Goal: Transaction & Acquisition: Obtain resource

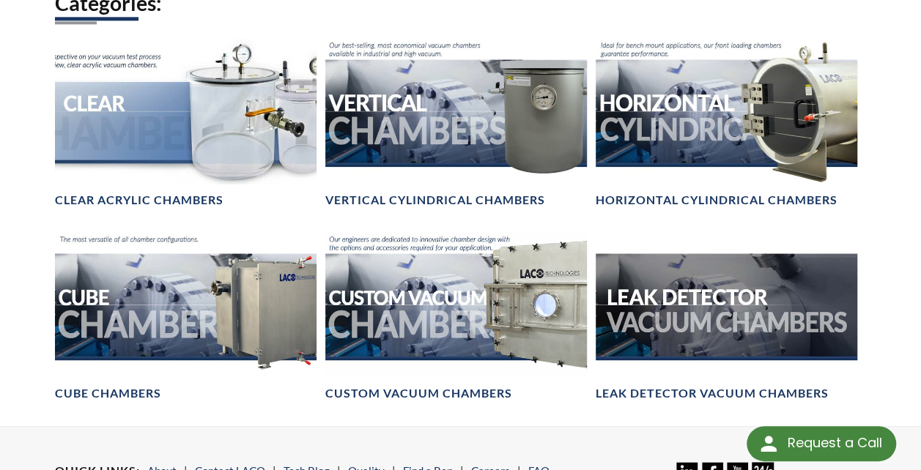
scroll to position [952, 0]
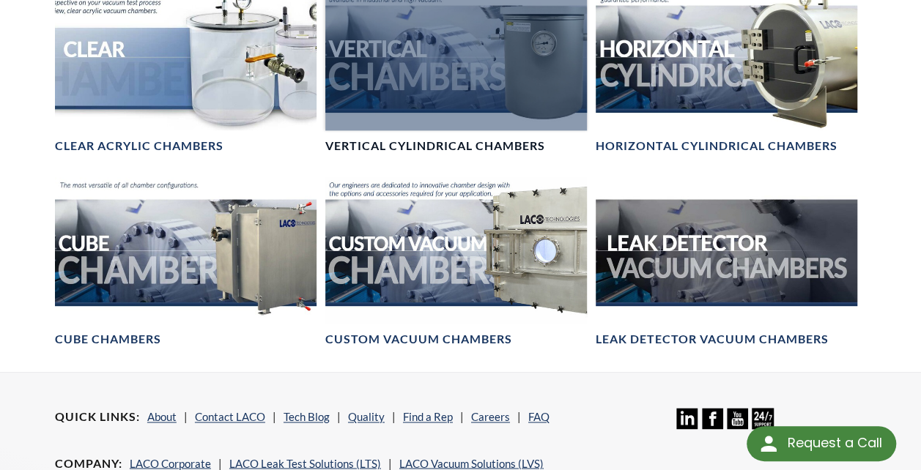
click at [498, 58] on div at bounding box center [456, 56] width 262 height 147
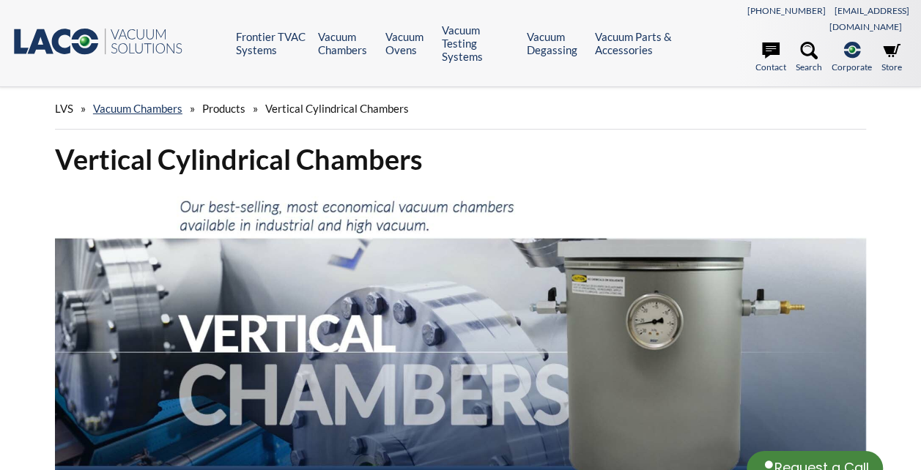
select select "Language Translate Widget"
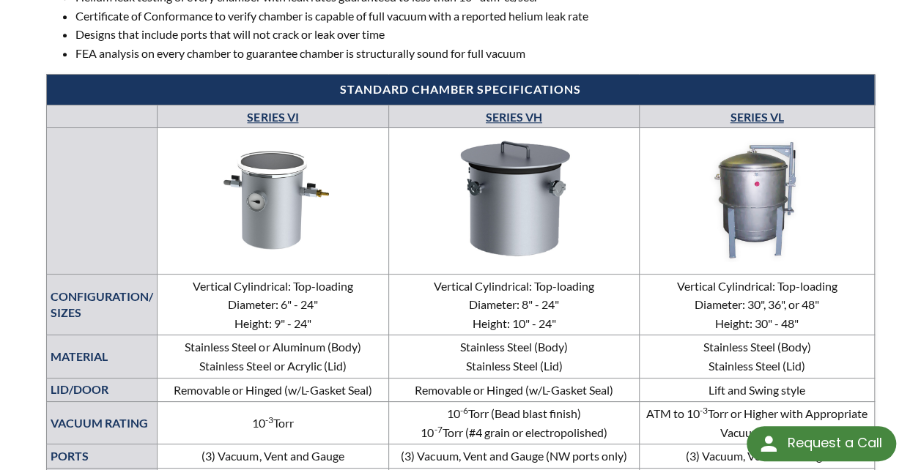
scroll to position [586, 0]
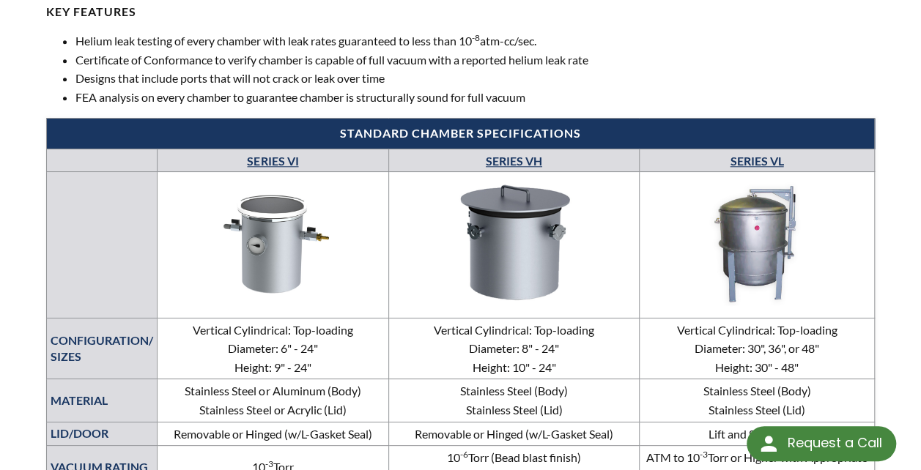
click at [523, 154] on link "SERIES VH" at bounding box center [514, 161] width 56 height 14
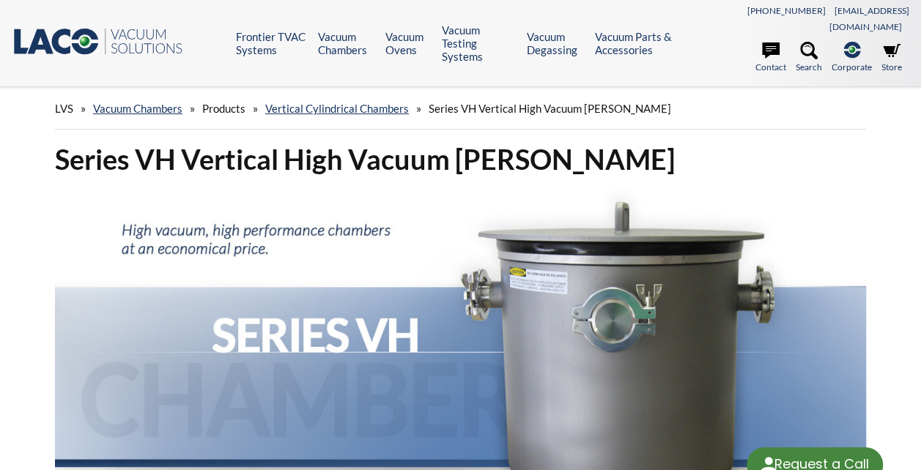
select select "Language Translate Widget"
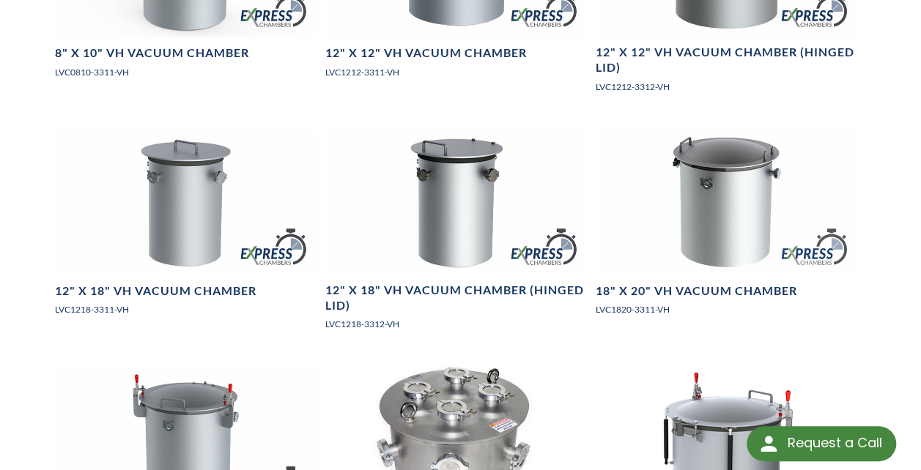
scroll to position [1465, 0]
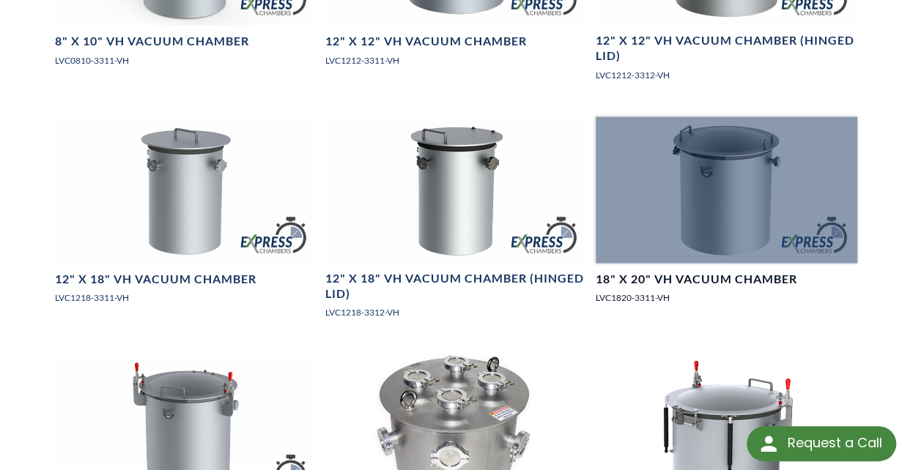
click at [749, 182] on div at bounding box center [727, 190] width 262 height 147
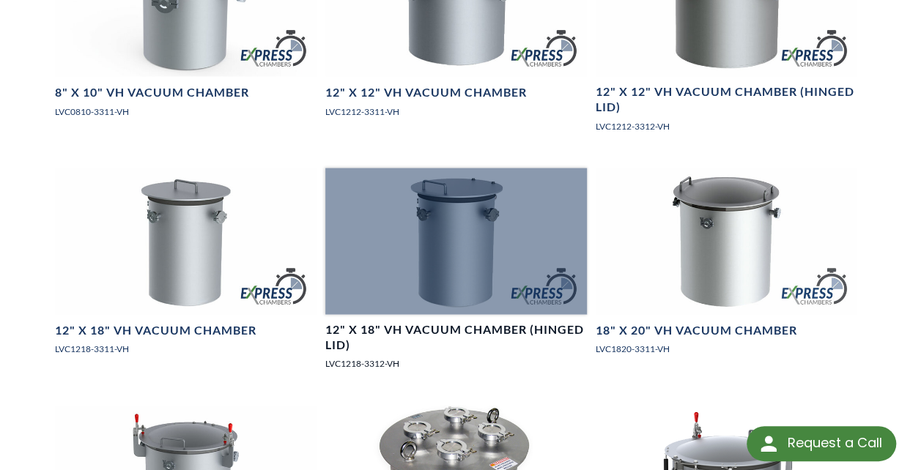
scroll to position [1392, 0]
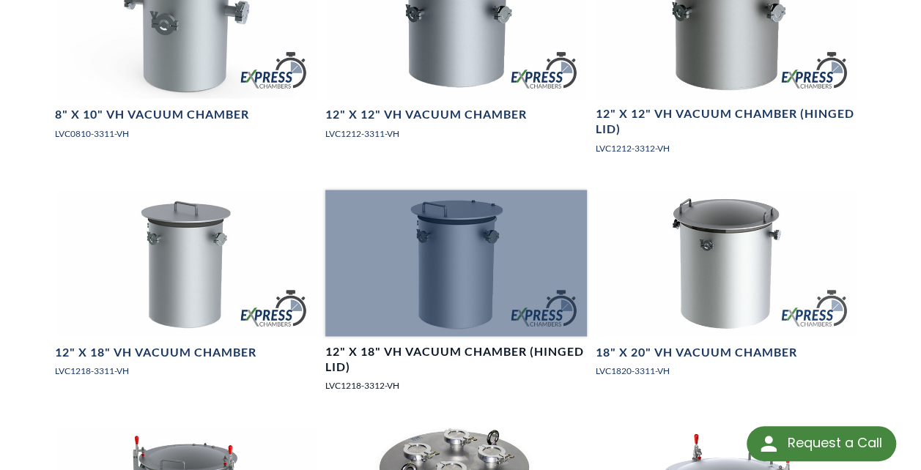
click at [468, 204] on div at bounding box center [456, 263] width 262 height 147
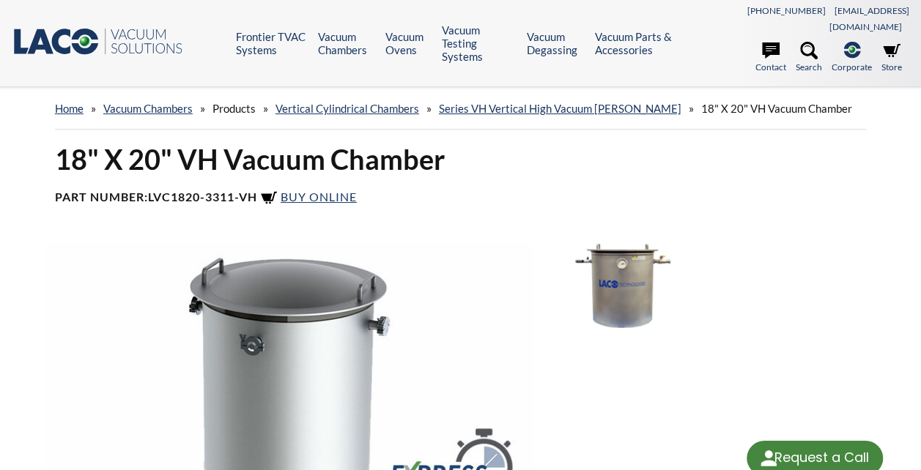
select select "Language Translate Widget"
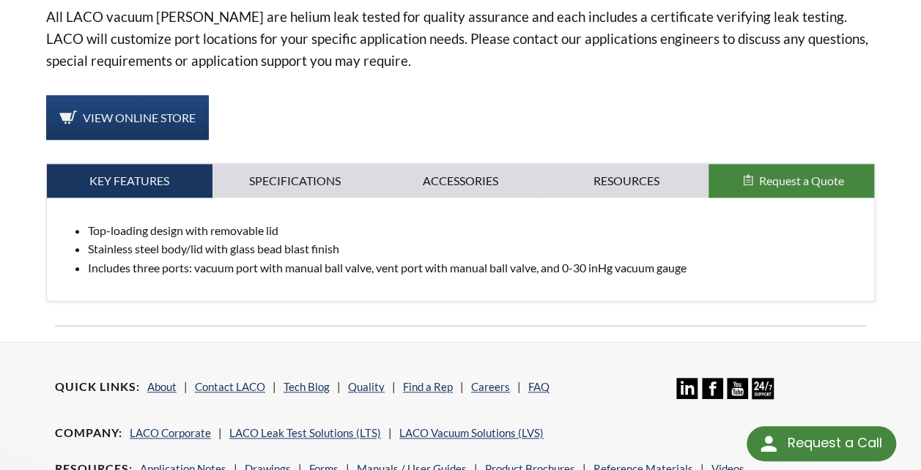
scroll to position [586, 0]
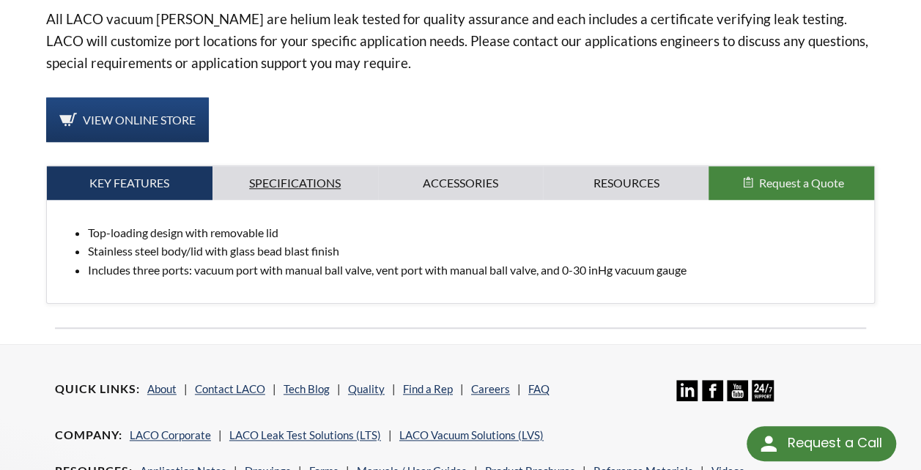
click at [292, 166] on link "Specifications" at bounding box center [295, 183] width 166 height 34
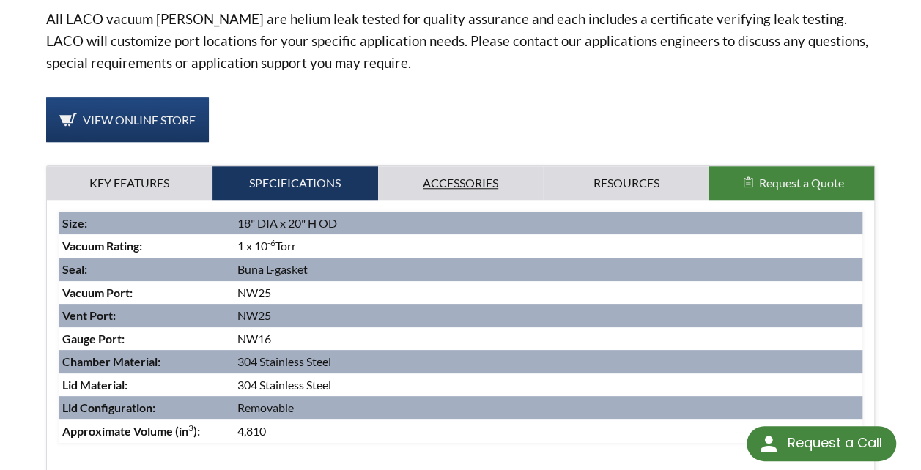
click at [489, 166] on link "Accessories" at bounding box center [461, 183] width 166 height 34
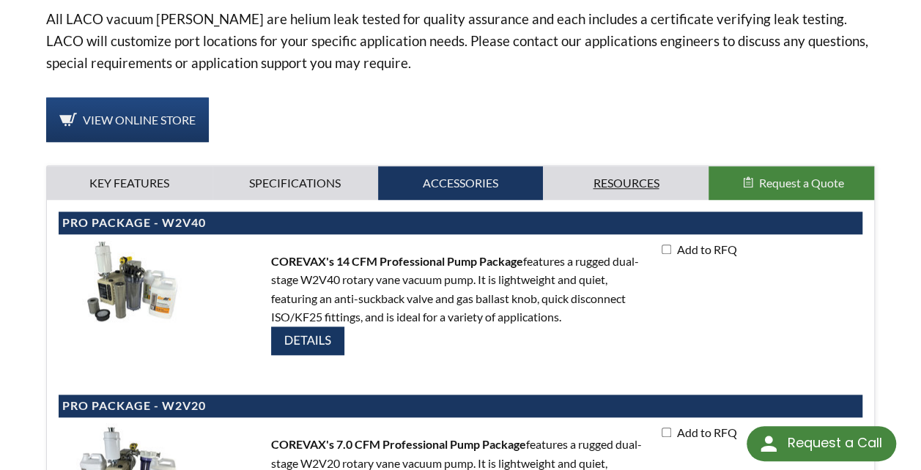
click at [620, 166] on link "Resources" at bounding box center [626, 183] width 166 height 34
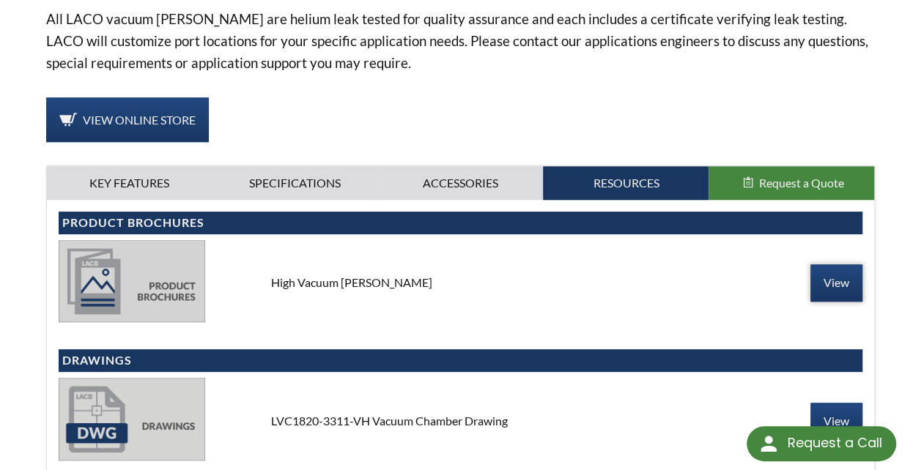
click at [848, 269] on link "View" at bounding box center [836, 282] width 52 height 37
click at [333, 166] on link "Specifications" at bounding box center [295, 183] width 166 height 34
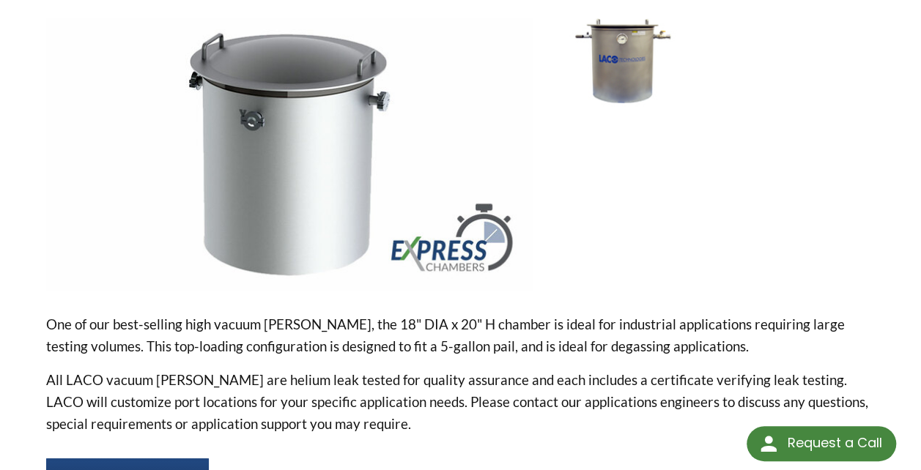
scroll to position [220, 0]
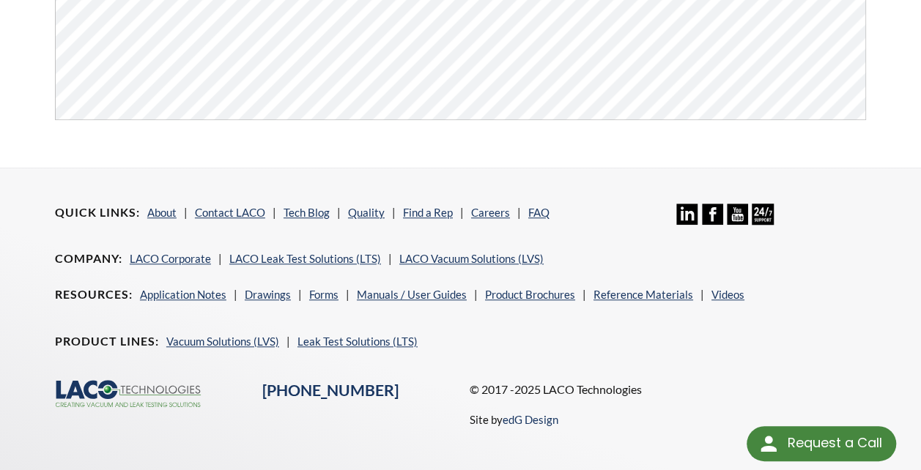
scroll to position [114, 0]
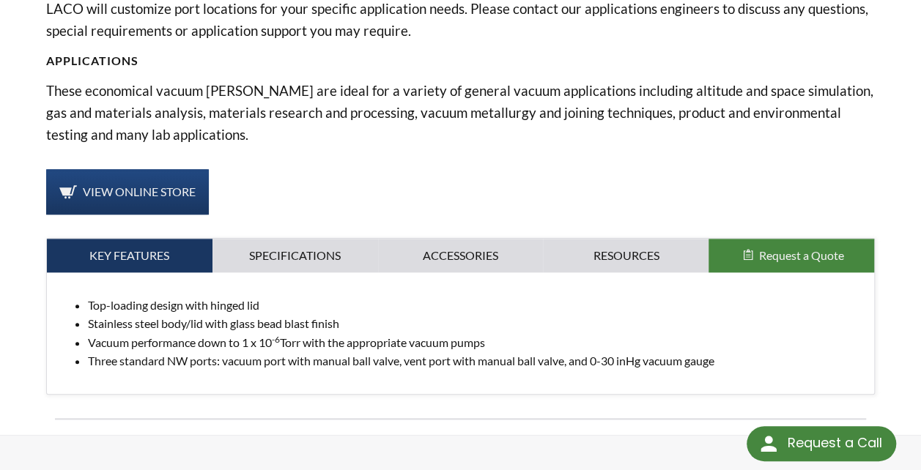
scroll to position [659, 0]
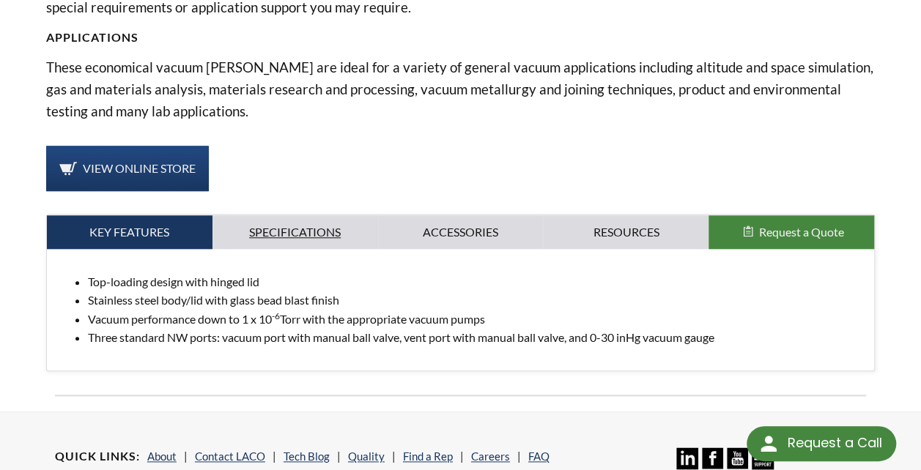
click at [270, 217] on link "Specifications" at bounding box center [295, 232] width 166 height 34
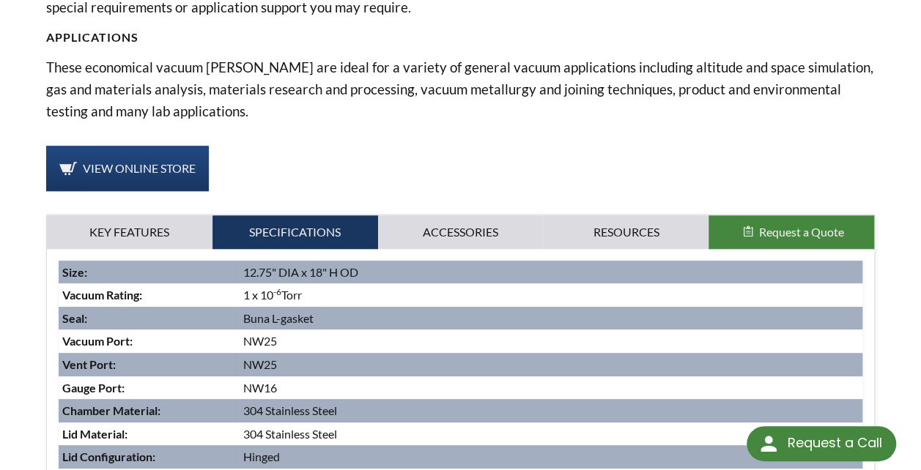
click at [769, 215] on button "Request a Quote" at bounding box center [791, 232] width 166 height 34
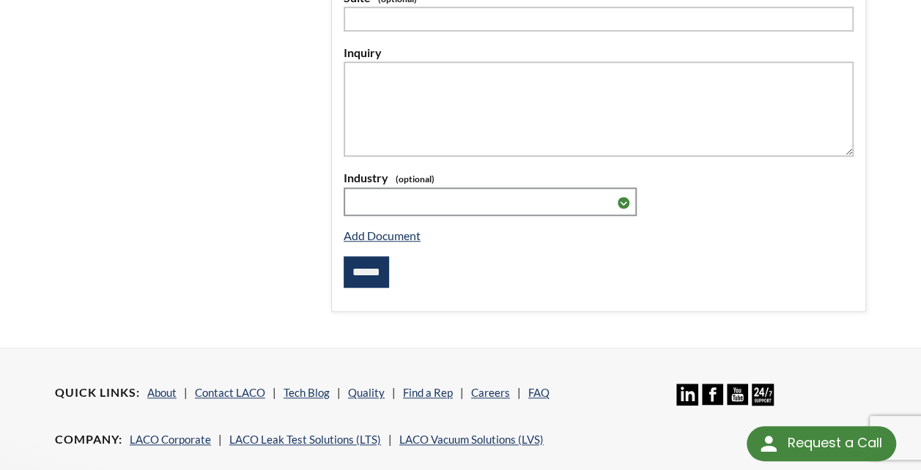
scroll to position [170, 0]
